Goal: Task Accomplishment & Management: Use online tool/utility

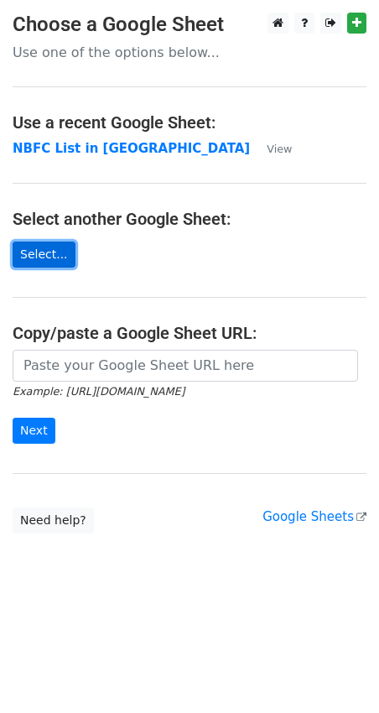
click at [55, 258] on link "Select..." at bounding box center [44, 255] width 63 height 26
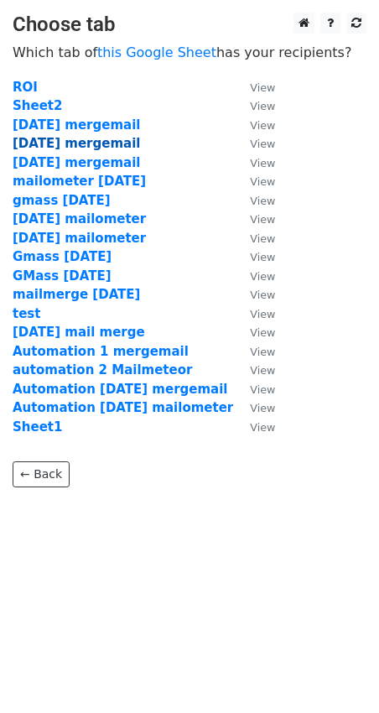
click at [87, 143] on strong "[DATE] mergemail" at bounding box center [76, 143] width 127 height 15
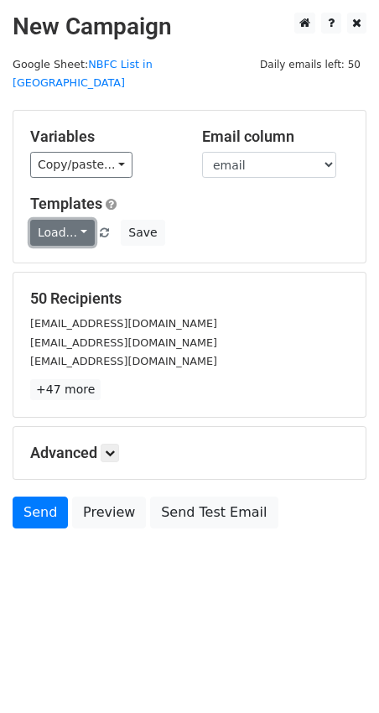
click at [87, 220] on link "Load..." at bounding box center [62, 233] width 65 height 26
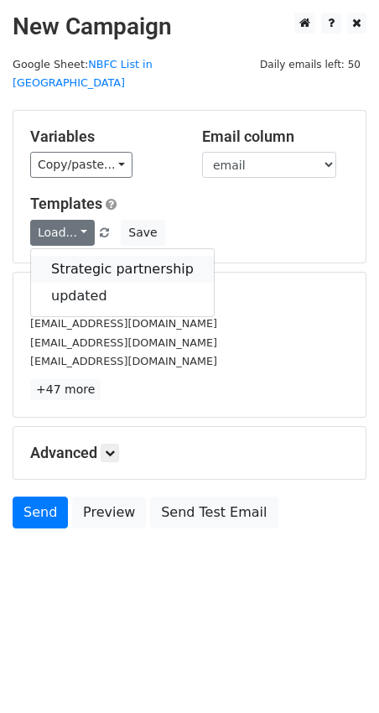
click at [91, 256] on link "Strategic partnership" at bounding box center [122, 269] width 183 height 27
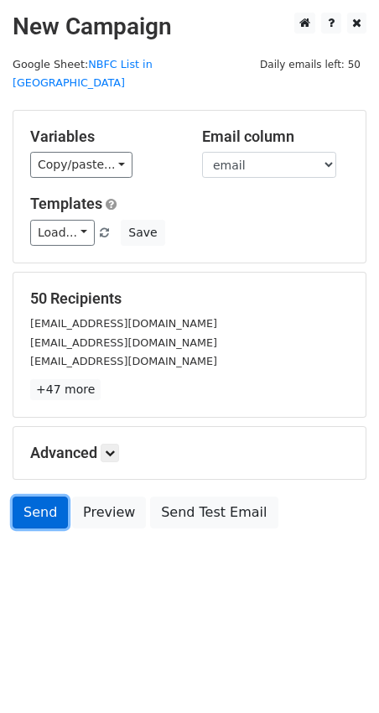
click at [47, 497] on link "Send" at bounding box center [40, 513] width 55 height 32
